Goal: Find specific page/section: Find specific page/section

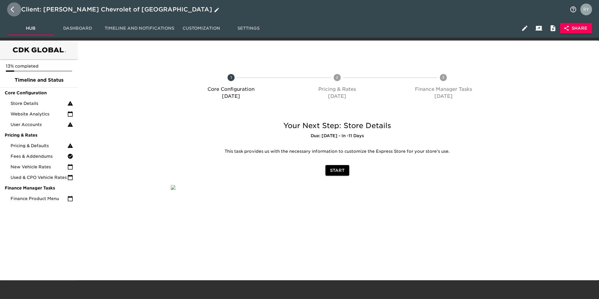
click at [11, 9] on icon "button" at bounding box center [14, 9] width 7 height 7
select select "10"
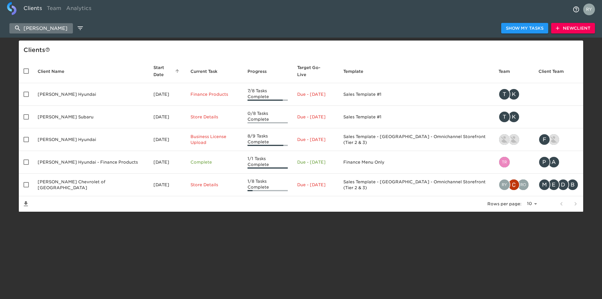
drag, startPoint x: 53, startPoint y: 24, endPoint x: 15, endPoint y: 26, distance: 38.3
click at [15, 26] on input "west herr" at bounding box center [40, 28] width 63 height 10
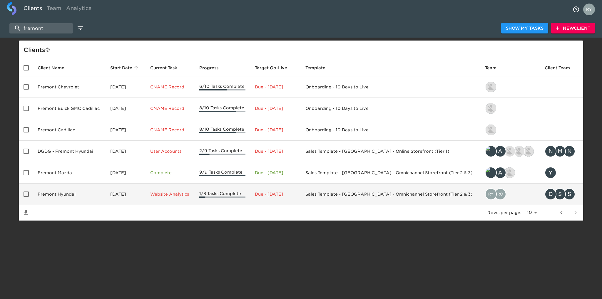
type input "fremont"
click at [52, 192] on td "Fremont Hyundai" at bounding box center [69, 194] width 73 height 21
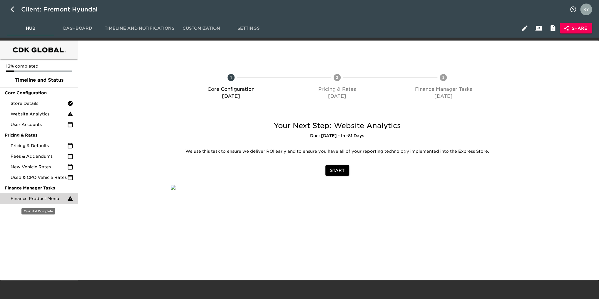
click at [47, 201] on span "Finance Product Menu" at bounding box center [39, 199] width 57 height 6
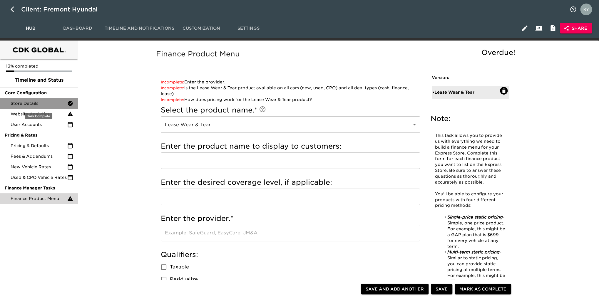
click at [28, 105] on span "Store Details" at bounding box center [39, 103] width 57 height 6
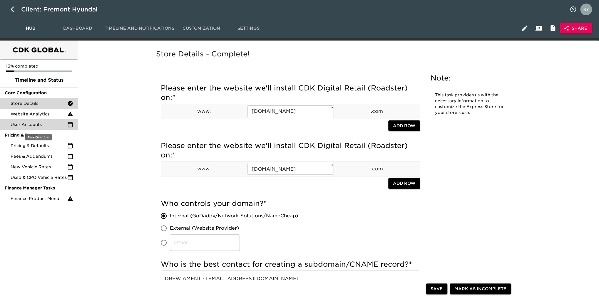
click at [28, 124] on span "User Accounts" at bounding box center [39, 125] width 57 height 6
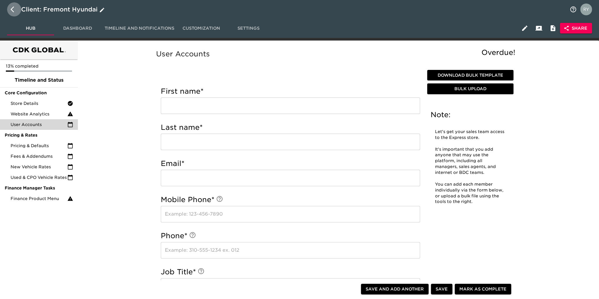
click at [13, 10] on icon "button" at bounding box center [14, 9] width 7 height 7
select select "10"
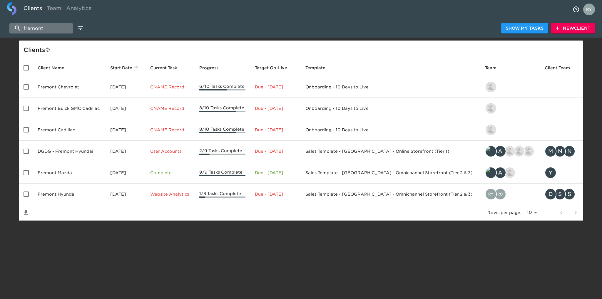
click at [56, 28] on input "fremont" at bounding box center [40, 28] width 63 height 10
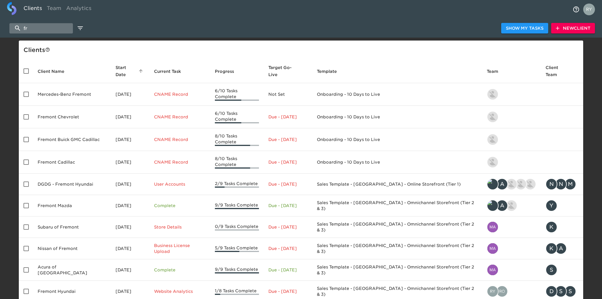
type input "f"
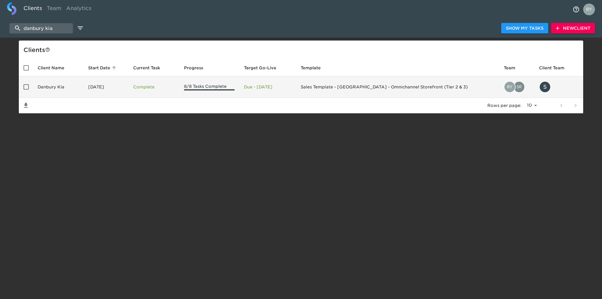
type input "danbury kia"
click at [61, 87] on td "Danbury Kia" at bounding box center [58, 86] width 51 height 21
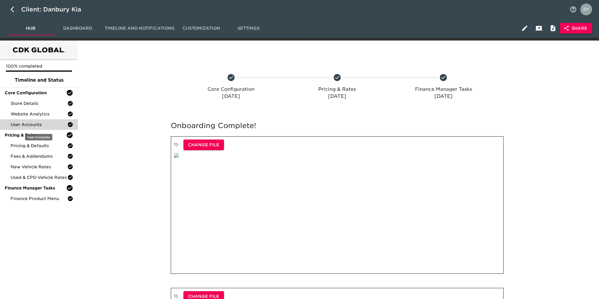
click at [35, 125] on span "User Accounts" at bounding box center [39, 125] width 57 height 6
